Goal: Information Seeking & Learning: Learn about a topic

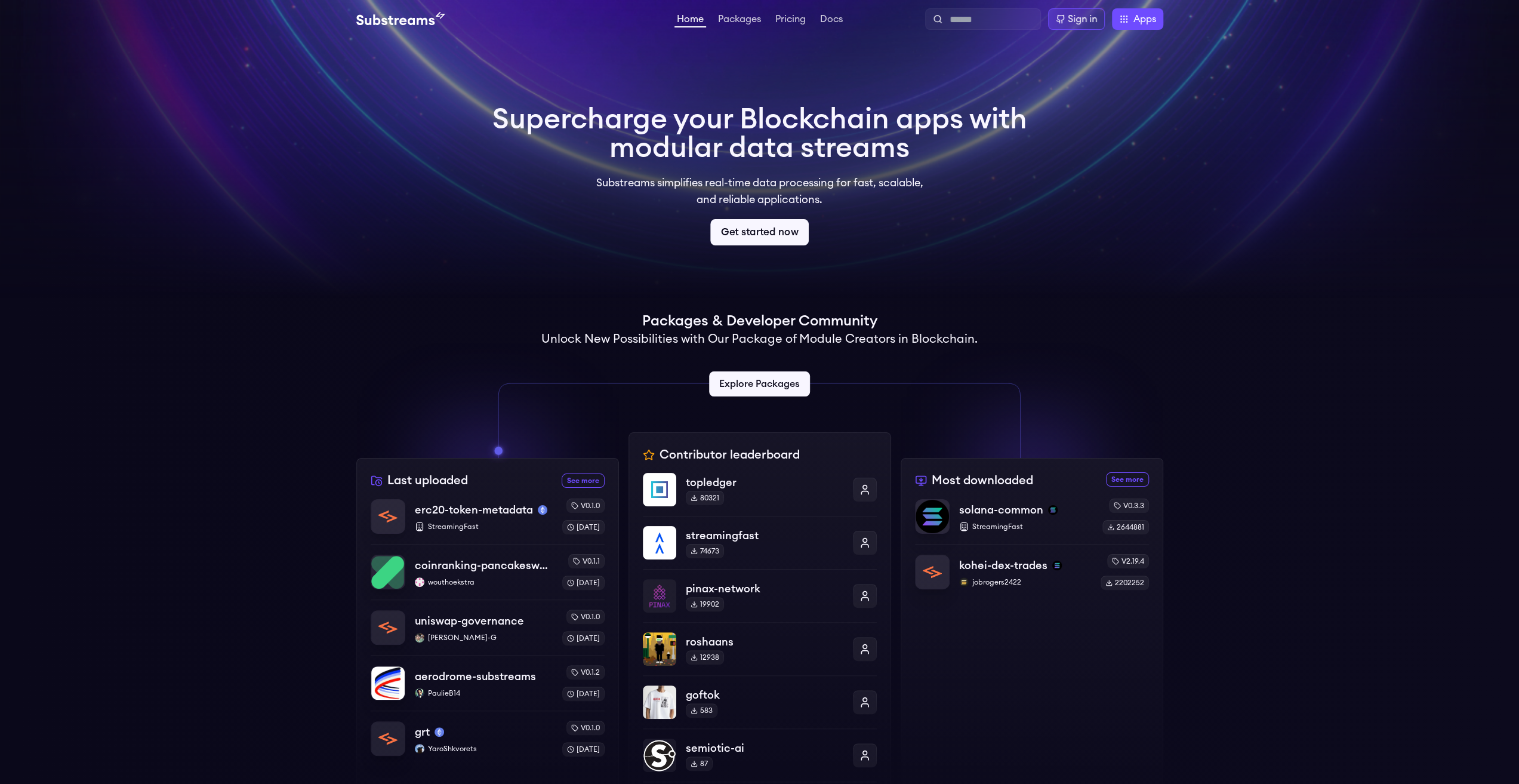
click at [774, 234] on link "Get started now" at bounding box center [760, 232] width 99 height 26
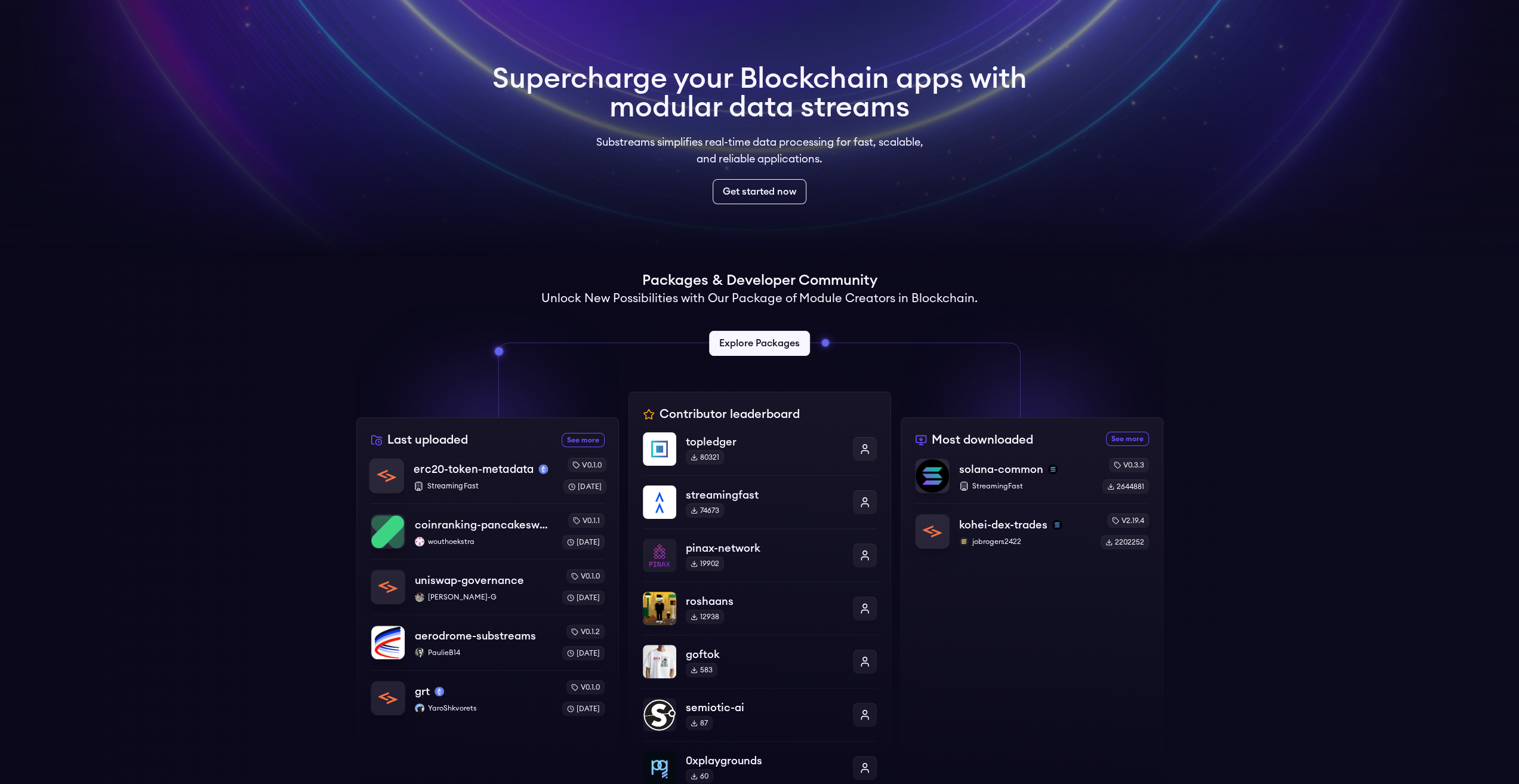
scroll to position [60, 0]
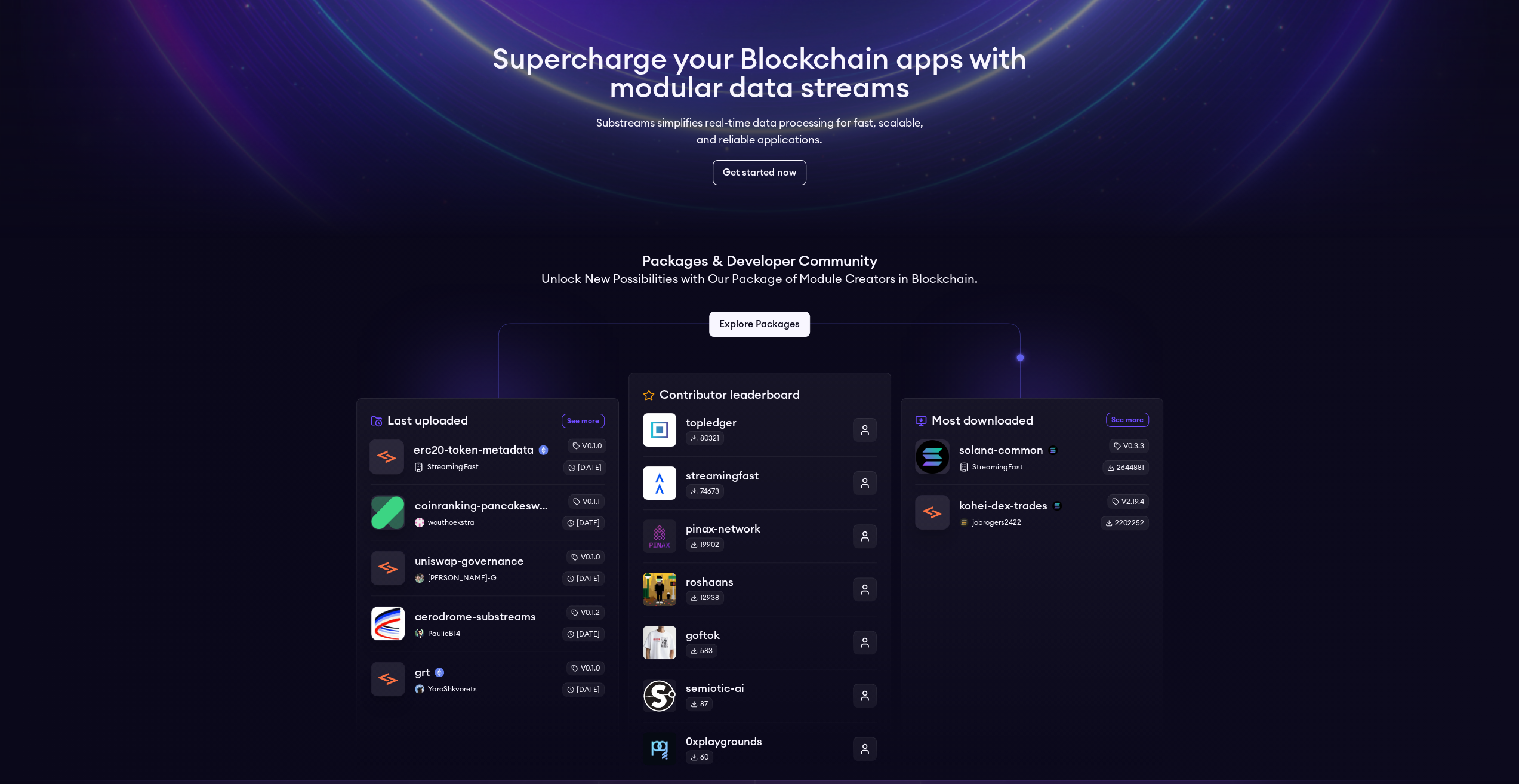
click at [462, 456] on p "erc20-token-metadata" at bounding box center [474, 449] width 120 height 16
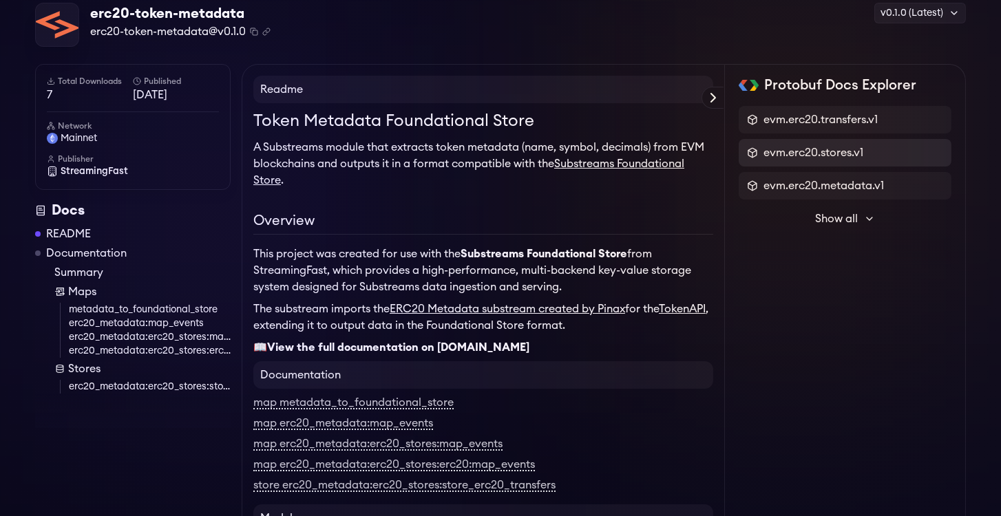
scroll to position [39, 0]
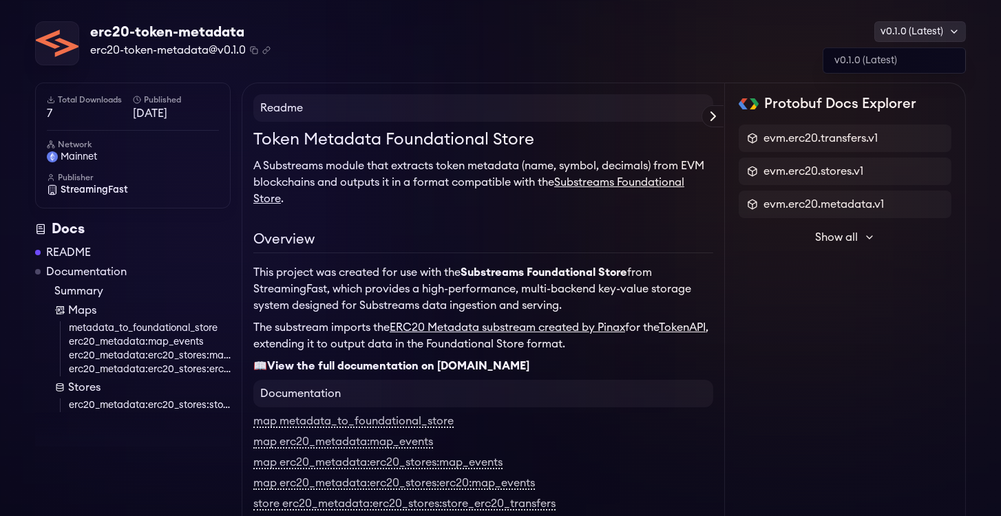
click at [928, 28] on div "v0.1.0 (Latest)" at bounding box center [920, 31] width 92 height 21
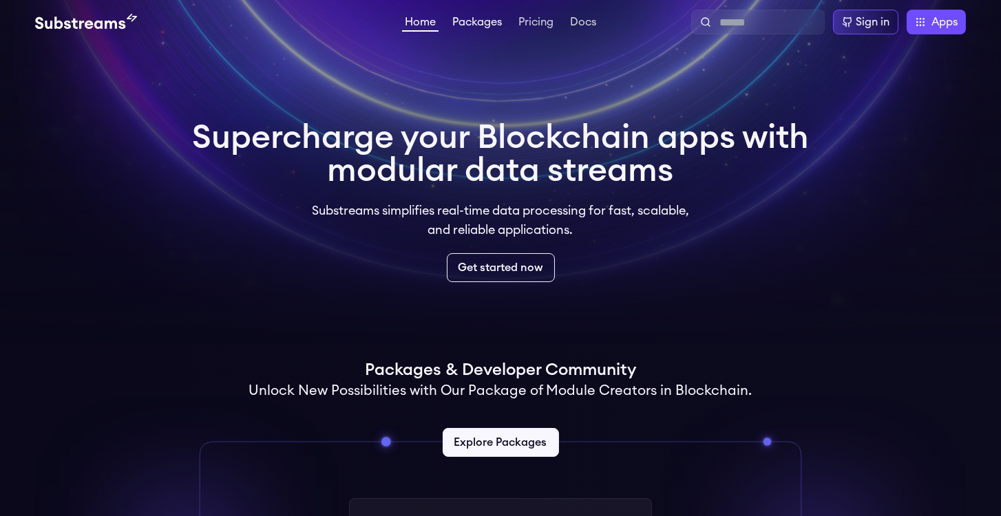
click at [458, 20] on link "Packages" at bounding box center [476, 24] width 55 height 14
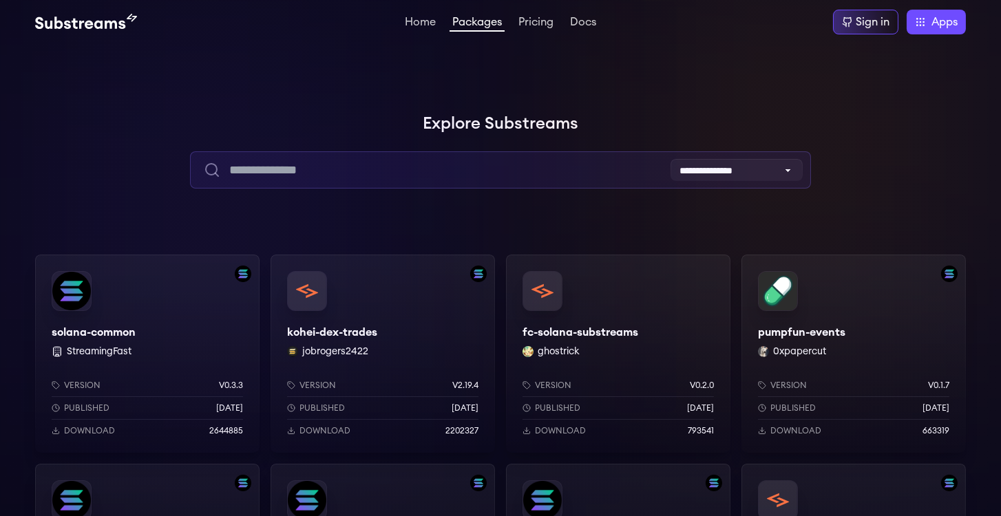
click at [402, 180] on input "text" at bounding box center [500, 169] width 620 height 37
type input "*"
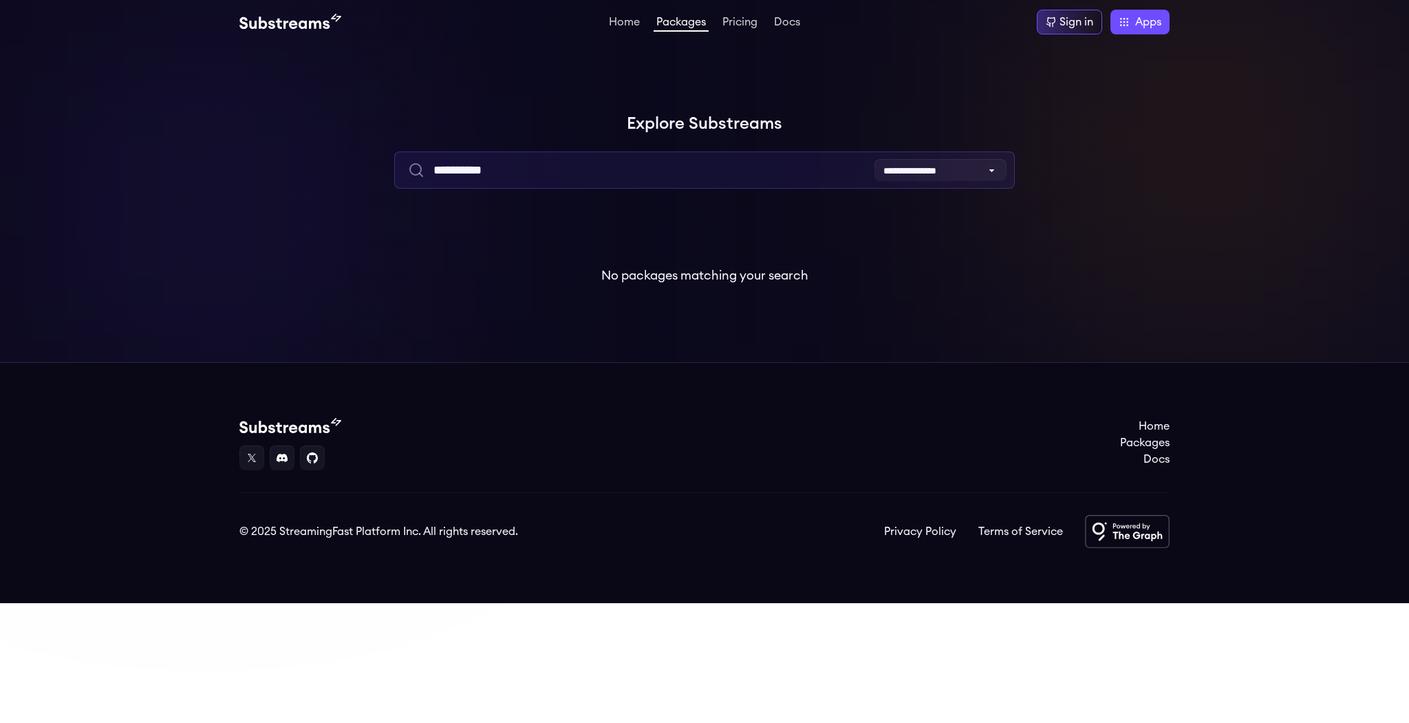
type input "**********"
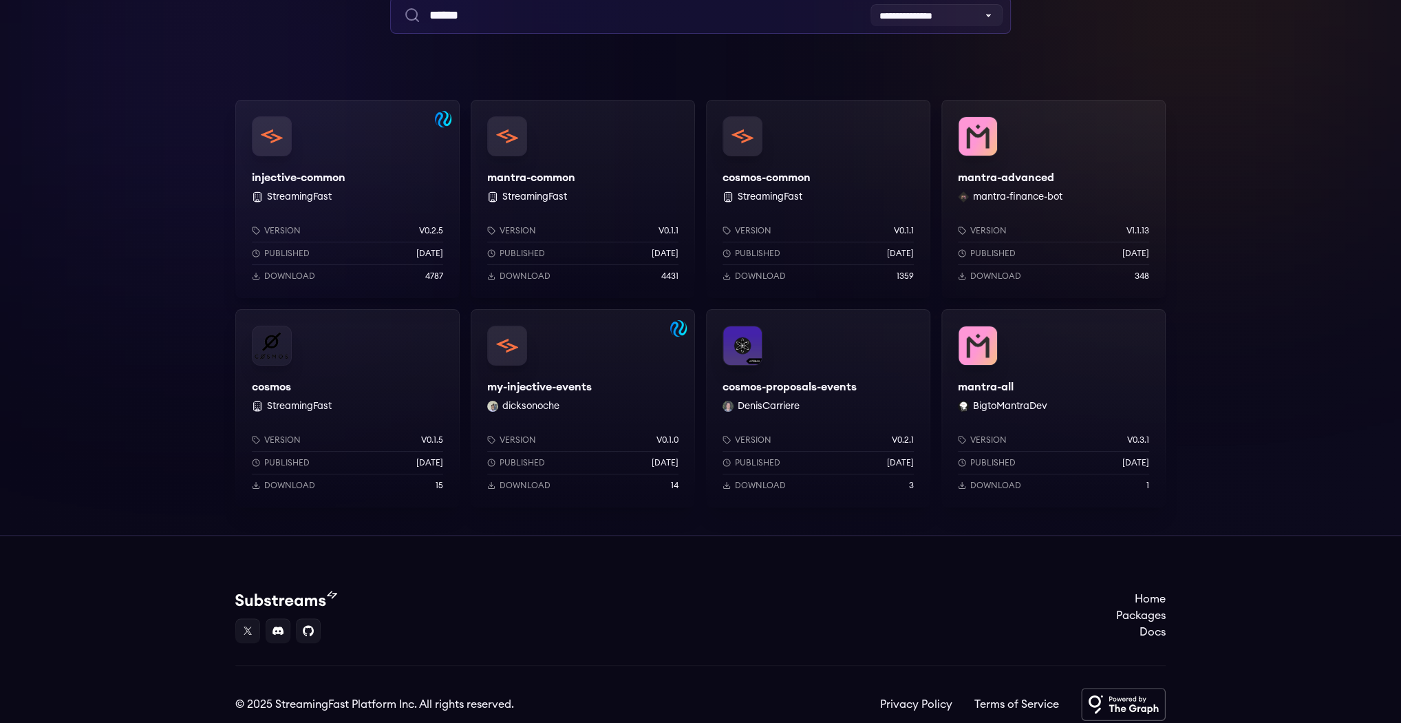
scroll to position [206, 0]
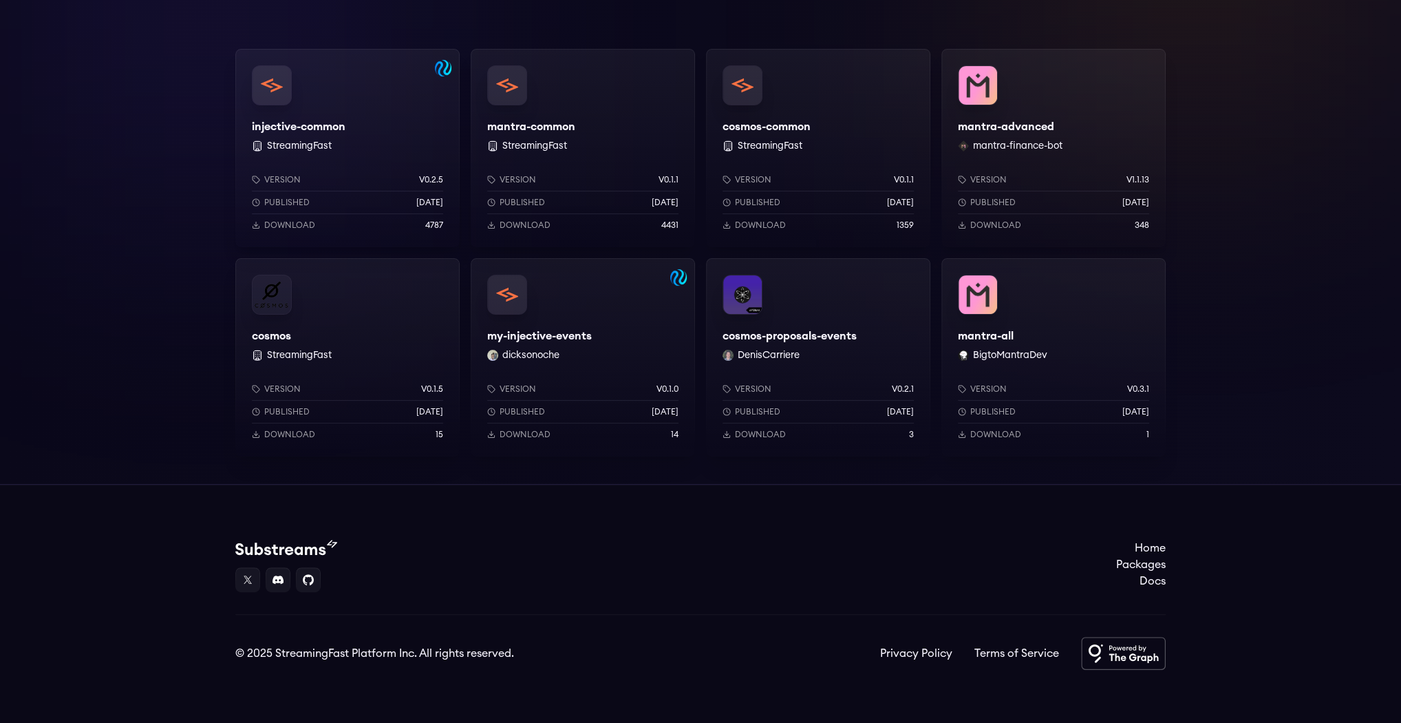
type input "******"
click at [771, 322] on div "cosmos-proposals-events DenisCarriere Version v0.2.1 Published 10 months ago Do…" at bounding box center [818, 357] width 224 height 198
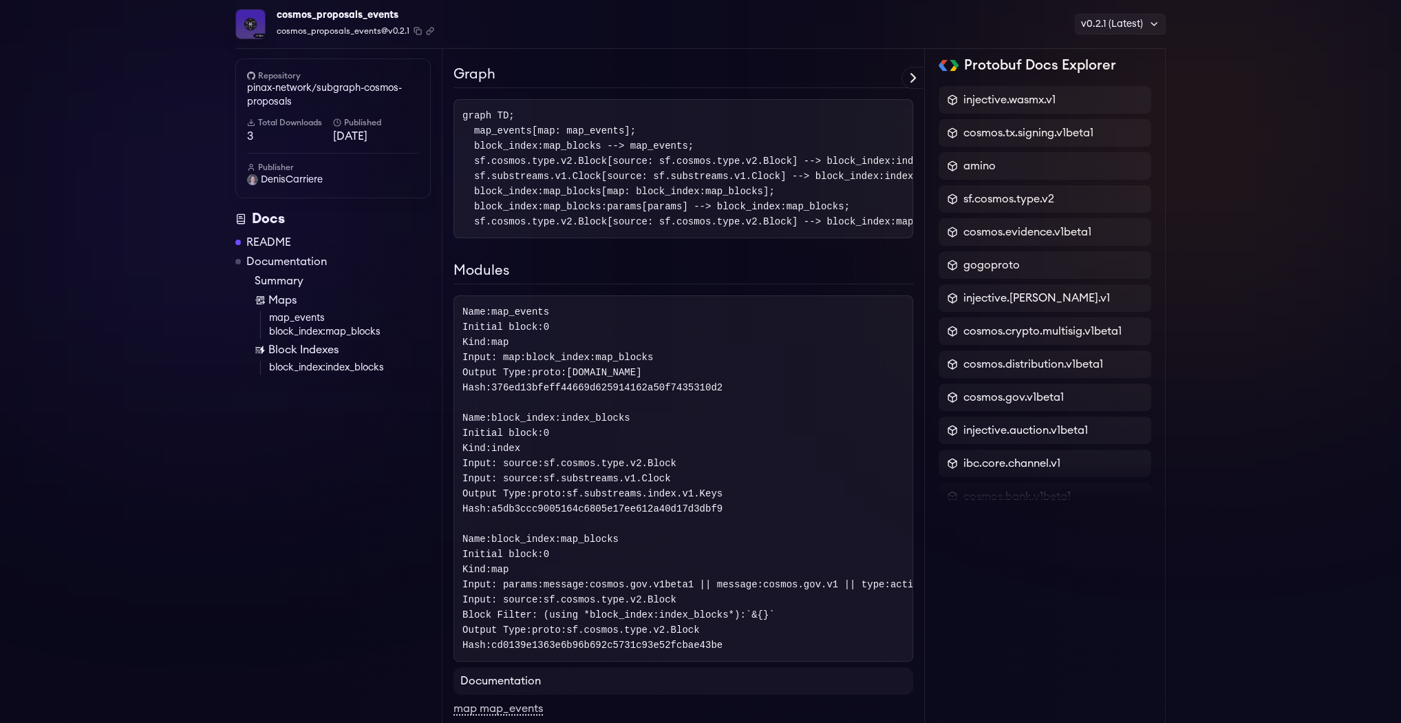
scroll to position [330, 0]
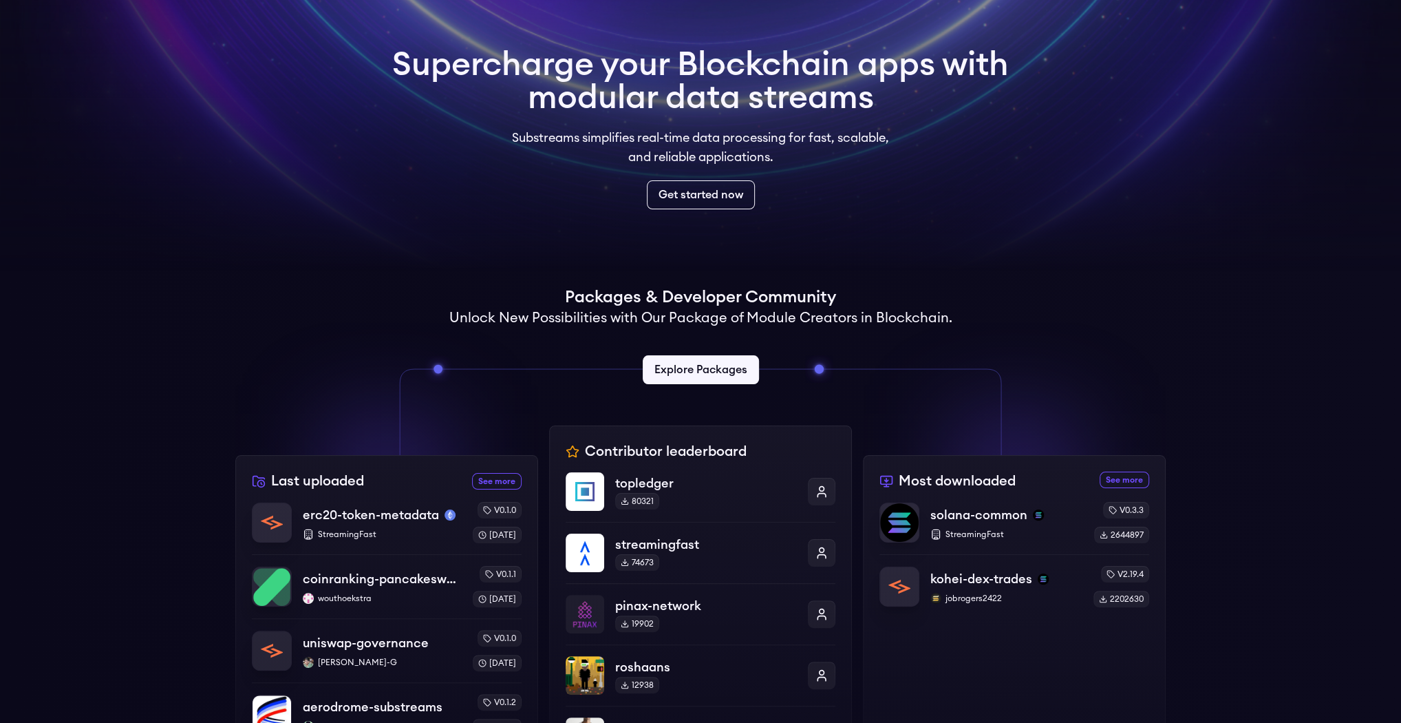
scroll to position [165, 0]
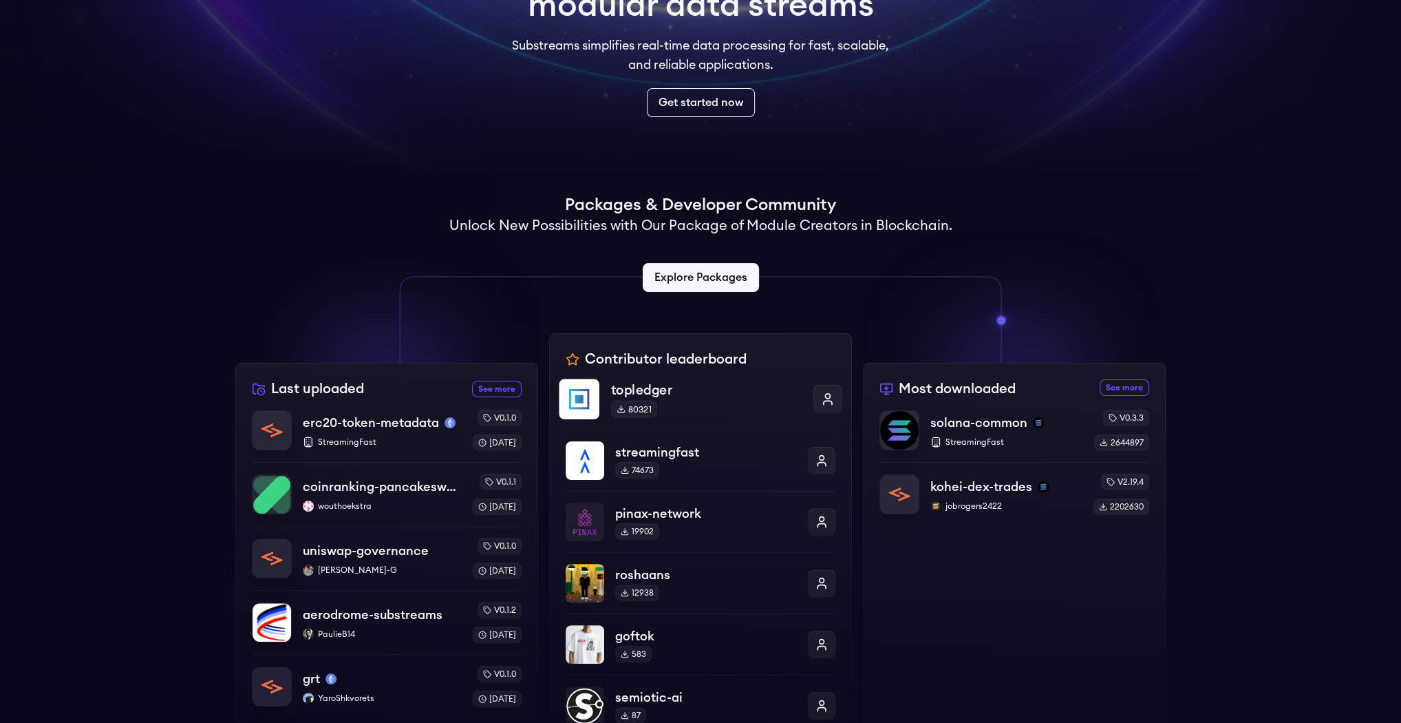
click at [658, 389] on p "topledger" at bounding box center [706, 390] width 191 height 20
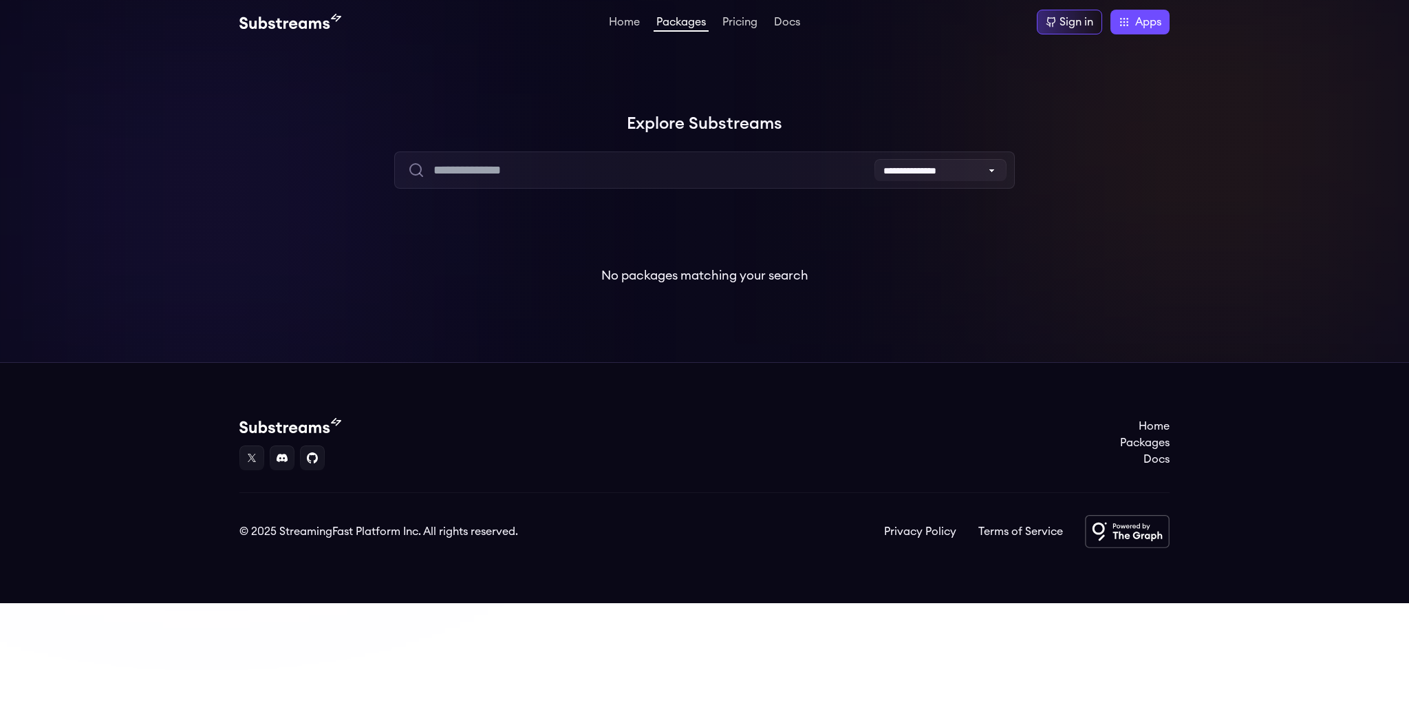
click at [746, 10] on div "Home Packages Pricing Docs Home Packages Pricing Docs Sign in Apps Subgraph Stu…" at bounding box center [704, 22] width 930 height 25
